Goal: Information Seeking & Learning: Learn about a topic

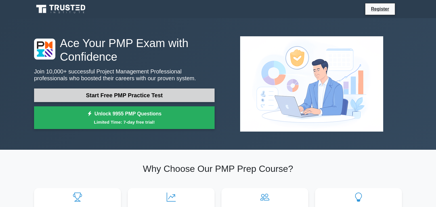
click at [109, 97] on link "Start Free PMP Practice Test" at bounding box center [124, 96] width 181 height 14
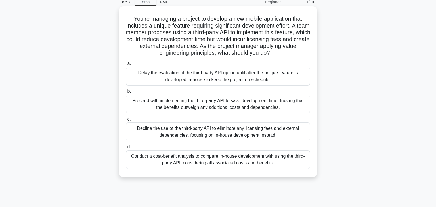
scroll to position [33, 0]
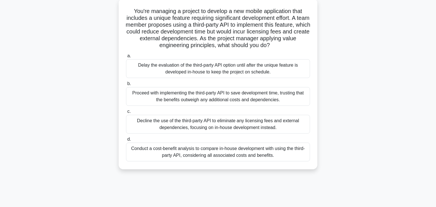
click at [147, 151] on div "Conduct a cost-benefit analysis to compare in-house development with using the …" at bounding box center [218, 152] width 184 height 19
click at [126, 141] on input "d. Conduct a cost-benefit analysis to compare in-house development with using t…" at bounding box center [126, 140] width 0 height 4
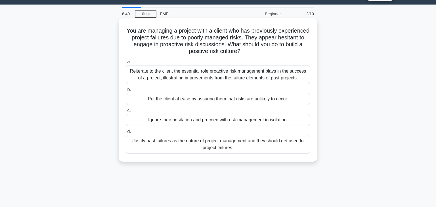
scroll to position [0, 0]
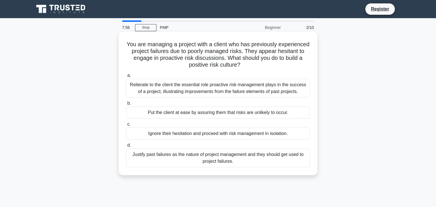
click at [137, 89] on div "Reiterate to the client the essential role proactive risk management plays in t…" at bounding box center [218, 88] width 184 height 19
click at [126, 78] on input "a. Reiterate to the client the essential role proactive risk management plays i…" at bounding box center [126, 76] width 0 height 4
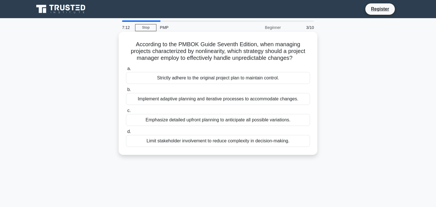
click at [137, 103] on div "Implement adaptive planning and iterative processes to accommodate changes." at bounding box center [218, 99] width 184 height 12
click at [126, 92] on input "b. Implement adaptive planning and iterative processes to accommodate changes." at bounding box center [126, 90] width 0 height 4
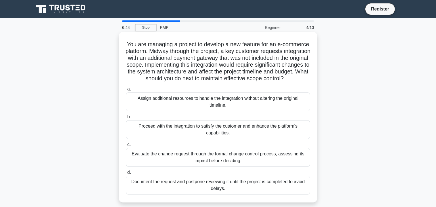
click at [181, 157] on div "Evaluate the change request through the formal change control process, assessin…" at bounding box center [218, 157] width 184 height 19
click at [126, 147] on input "c. Evaluate the change request through the formal change control process, asses…" at bounding box center [126, 145] width 0 height 4
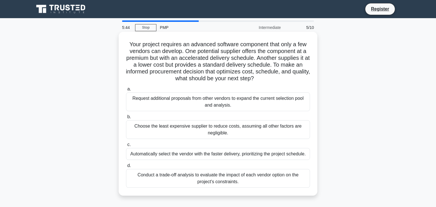
click at [189, 177] on div "Conduct a trade-off analysis to evaluate the impact of each vendor option on th…" at bounding box center [218, 178] width 184 height 19
click at [126, 168] on input "d. Conduct a trade-off analysis to evaluate the impact of each vendor option on…" at bounding box center [126, 166] width 0 height 4
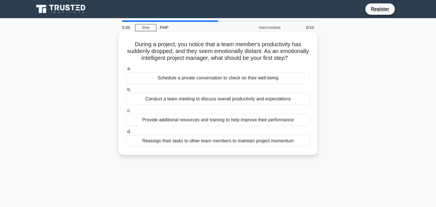
click at [169, 79] on div "Schedule a private conversation to check on their well-being" at bounding box center [218, 78] width 184 height 12
click at [126, 71] on input "a. Schedule a private conversation to check on their well-being" at bounding box center [126, 69] width 0 height 4
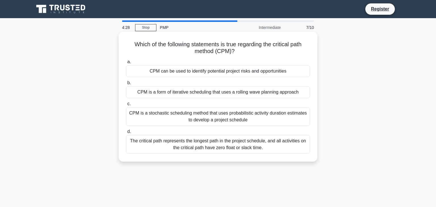
click at [257, 143] on div "The critical path represents the longest path in the project schedule, and all …" at bounding box center [218, 144] width 184 height 19
click at [126, 134] on input "d. The critical path represents the longest path in the project schedule, and a…" at bounding box center [126, 132] width 0 height 4
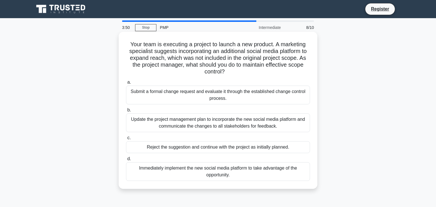
click at [157, 120] on div "Update the project management plan to incorporate the new social media platform…" at bounding box center [218, 123] width 184 height 19
click at [126, 112] on input "b. Update the project management plan to incorporate the new social media platf…" at bounding box center [126, 110] width 0 height 4
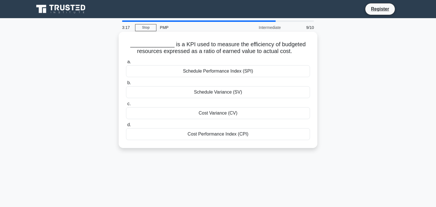
click at [200, 111] on div "Cost Variance (CV)" at bounding box center [218, 113] width 184 height 12
click at [126, 106] on input "c. Cost Variance (CV)" at bounding box center [126, 104] width 0 height 4
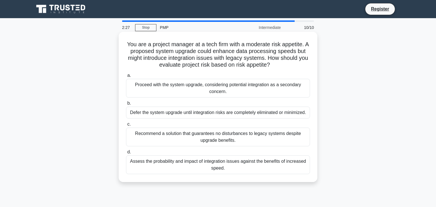
click at [196, 165] on div "Assess the probability and impact of integration issues against the benefits of…" at bounding box center [218, 165] width 184 height 19
click at [126, 154] on input "d. Assess the probability and impact of integration issues against the benefits…" at bounding box center [126, 152] width 0 height 4
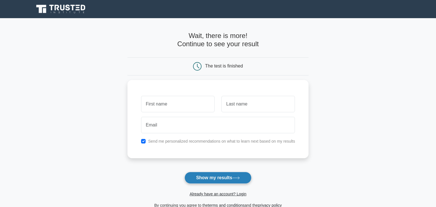
click at [223, 176] on button "Show my results" at bounding box center [218, 178] width 67 height 12
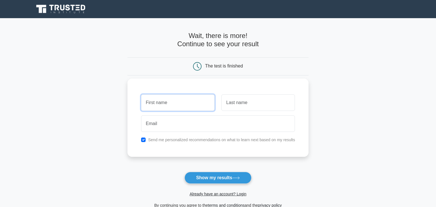
click at [173, 102] on input "text" at bounding box center [178, 103] width 74 height 16
type input "[PERSON_NAME]"
click at [240, 103] on input "text" at bounding box center [258, 103] width 74 height 16
type input "Umuhoza"
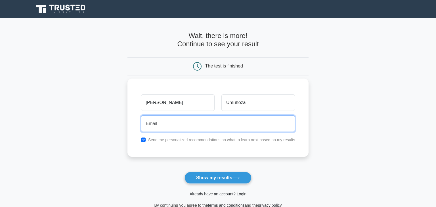
click at [224, 126] on input "email" at bounding box center [218, 124] width 154 height 16
type input "umuhozasysy1@gmail.com"
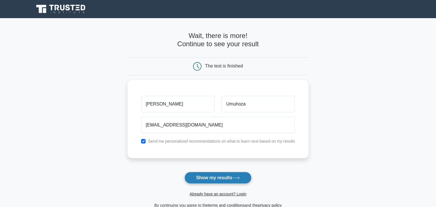
click at [230, 180] on button "Show my results" at bounding box center [218, 178] width 67 height 12
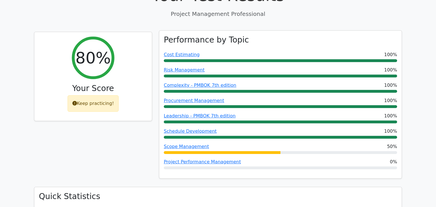
scroll to position [226, 0]
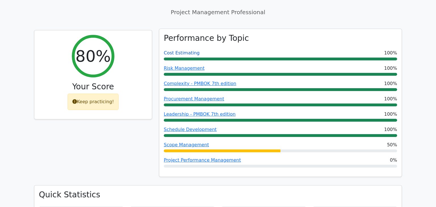
click at [190, 50] on link "Cost Estimating" at bounding box center [182, 52] width 36 height 5
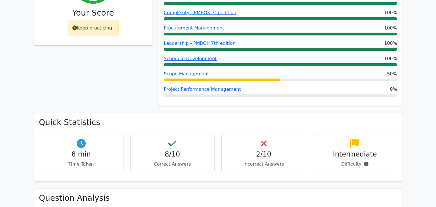
scroll to position [299, 0]
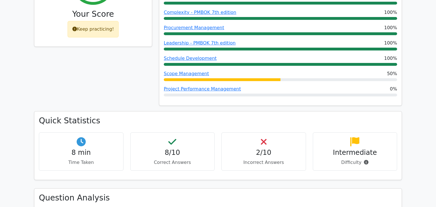
click at [262, 159] on p "Incorrect Answers" at bounding box center [263, 162] width 75 height 7
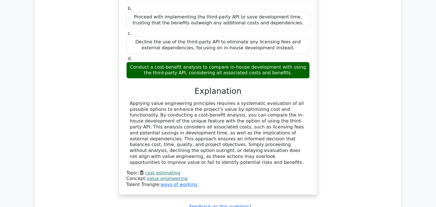
scroll to position [624, 0]
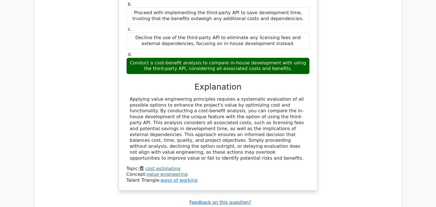
click at [216, 200] on u "Feedback on this question?" at bounding box center [220, 202] width 62 height 5
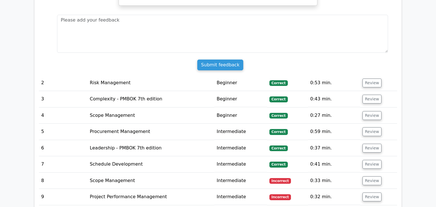
scroll to position [809, 0]
click at [366, 177] on button "Review" at bounding box center [372, 181] width 19 height 9
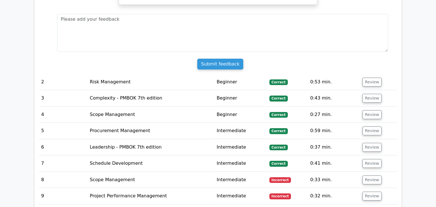
scroll to position [812, 0]
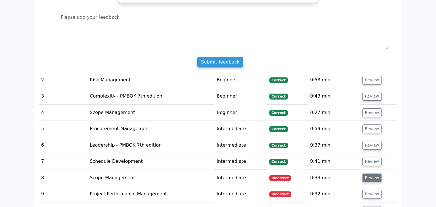
click at [364, 174] on button "Review" at bounding box center [372, 178] width 19 height 9
click at [284, 192] on span "Incorrect" at bounding box center [280, 195] width 22 height 6
click at [226, 186] on td "Intermediate" at bounding box center [240, 194] width 53 height 16
click at [122, 186] on td "Project Performance Management" at bounding box center [150, 194] width 127 height 16
click at [115, 170] on td "Scope Management" at bounding box center [150, 178] width 127 height 16
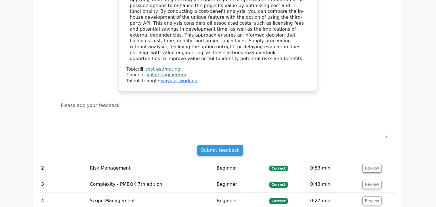
scroll to position [724, 0]
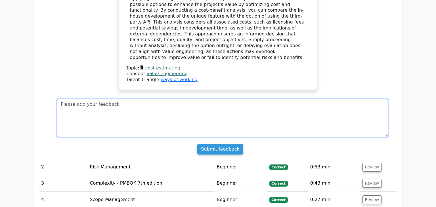
click at [128, 99] on textarea at bounding box center [222, 118] width 331 height 38
type textarea "noted"
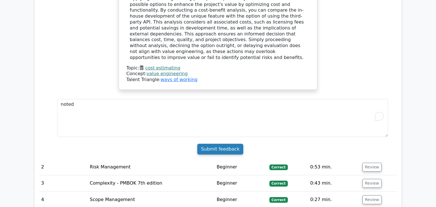
click at [215, 144] on input "Submit feedback" at bounding box center [220, 149] width 46 height 11
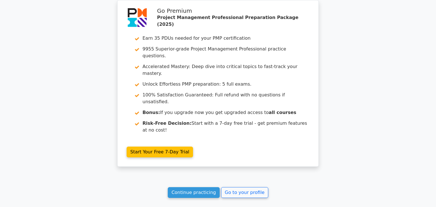
scroll to position [1014, 0]
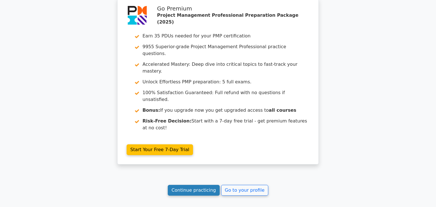
click at [206, 185] on link "Continue practicing" at bounding box center [194, 190] width 52 height 11
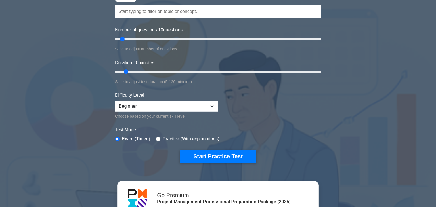
scroll to position [57, 0]
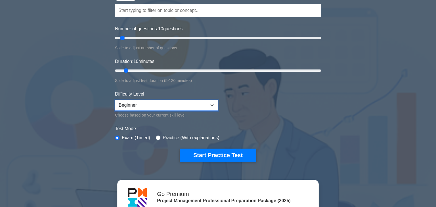
click at [213, 106] on select "Beginner Intermediate Expert" at bounding box center [166, 105] width 103 height 11
select select "intermediate"
click at [115, 100] on select "Beginner Intermediate Expert" at bounding box center [166, 105] width 103 height 11
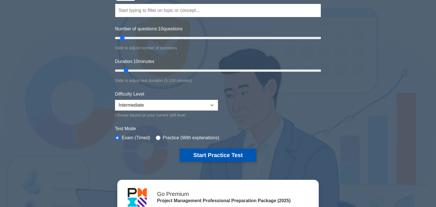
click at [220, 154] on button "Start Practice Test" at bounding box center [218, 155] width 77 height 13
